Goal: Find specific page/section: Find specific page/section

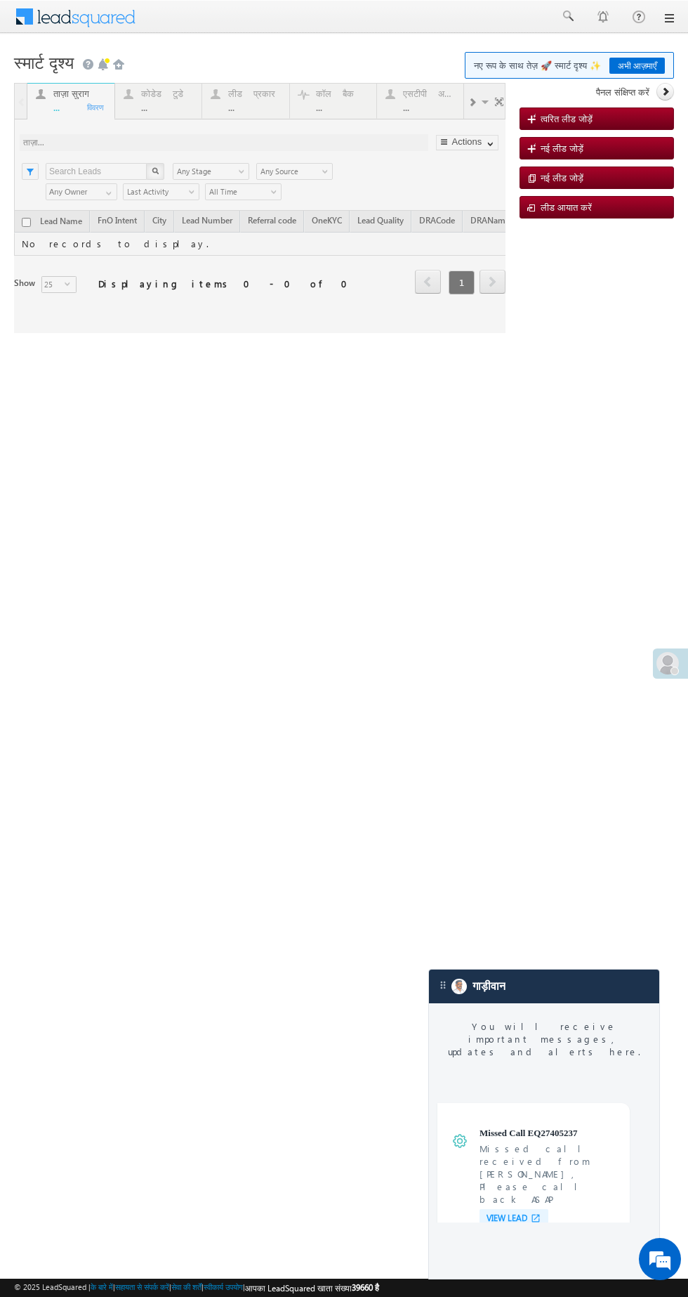
scroll to position [5346, 0]
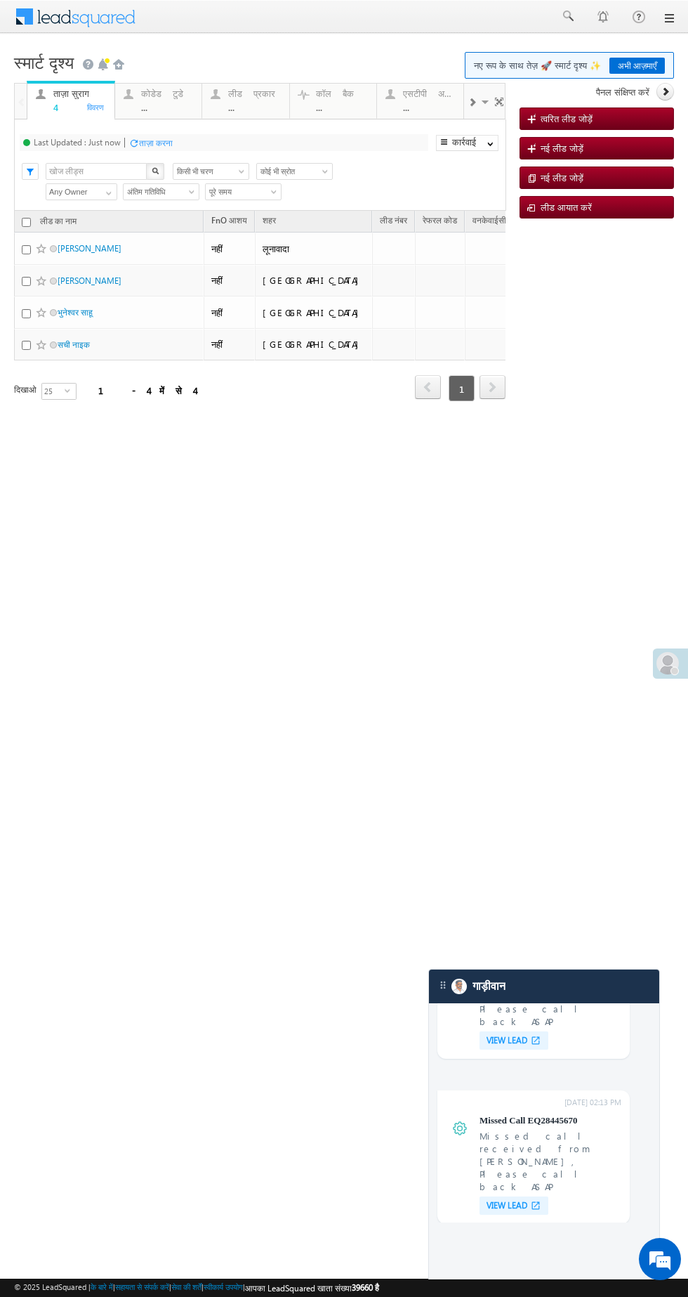
click at [144, 107] on font "..." at bounding box center [144, 107] width 6 height 12
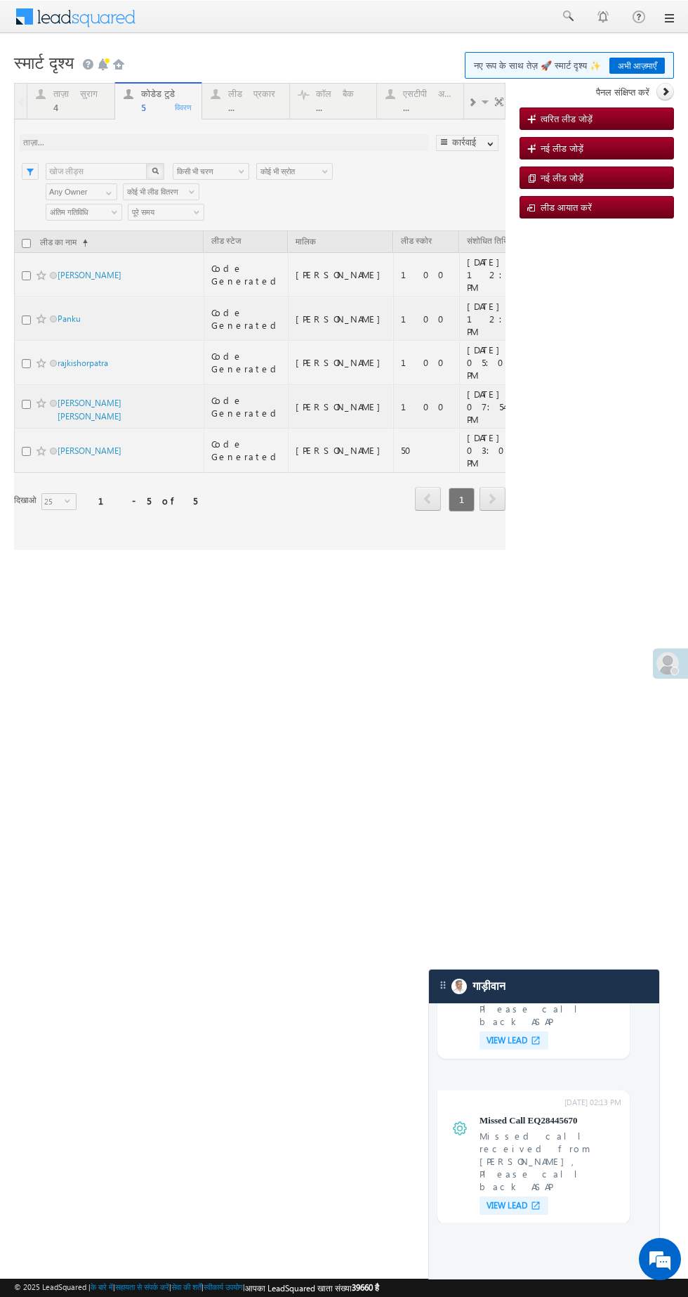
scroll to position [0, 0]
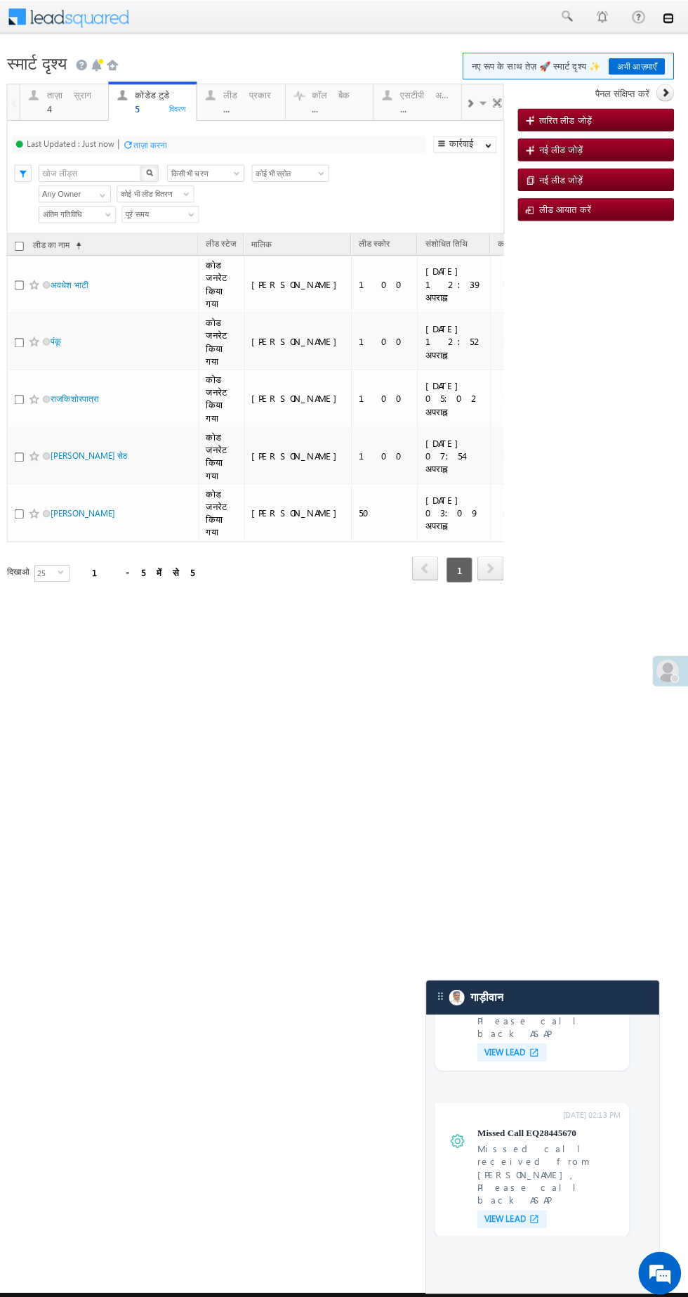
click at [662, 16] on link at bounding box center [661, 18] width 11 height 11
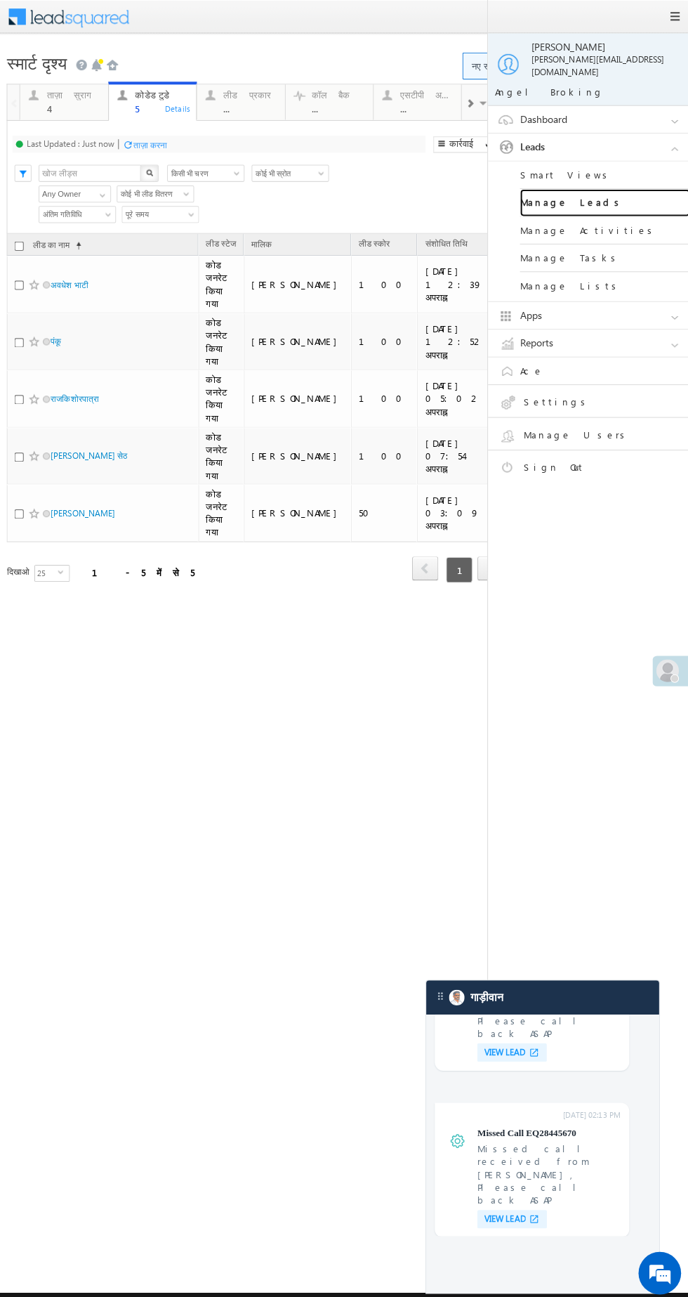
click at [531, 187] on link "Manage Leads" at bounding box center [599, 200] width 169 height 27
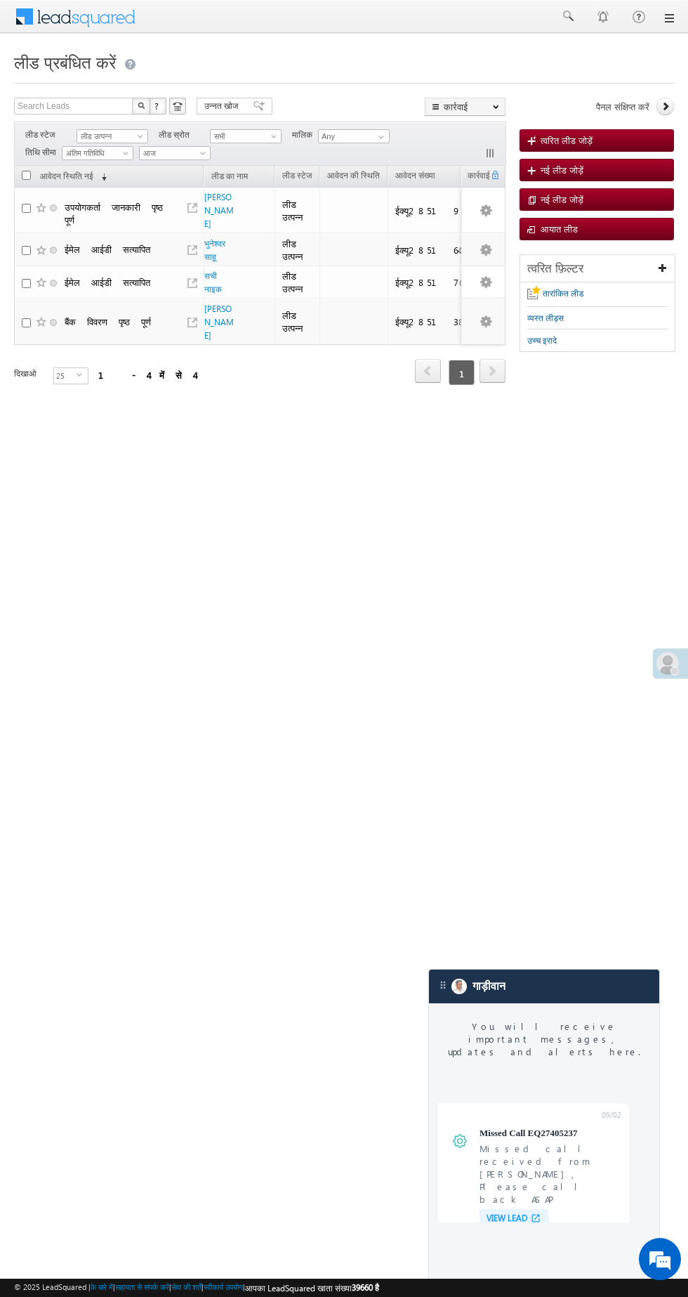
scroll to position [5346, 0]
click at [206, 238] on font "भुनेश्वर साहू" at bounding box center [214, 250] width 21 height 24
